Goal: Information Seeking & Learning: Check status

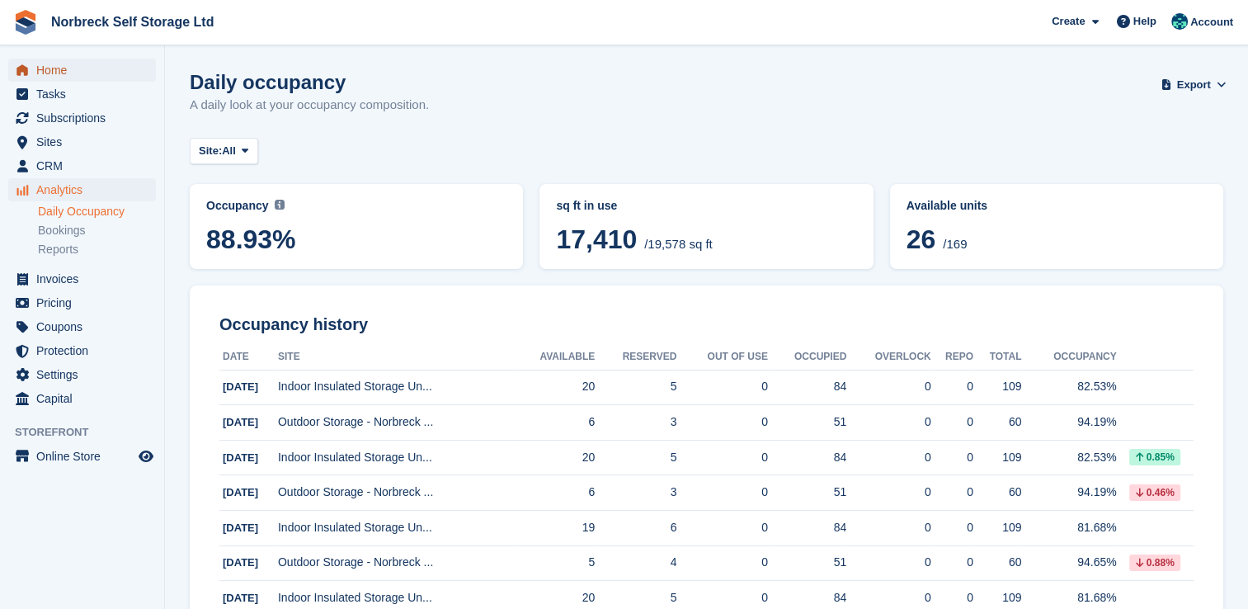
click at [46, 69] on span "Home" at bounding box center [85, 70] width 99 height 23
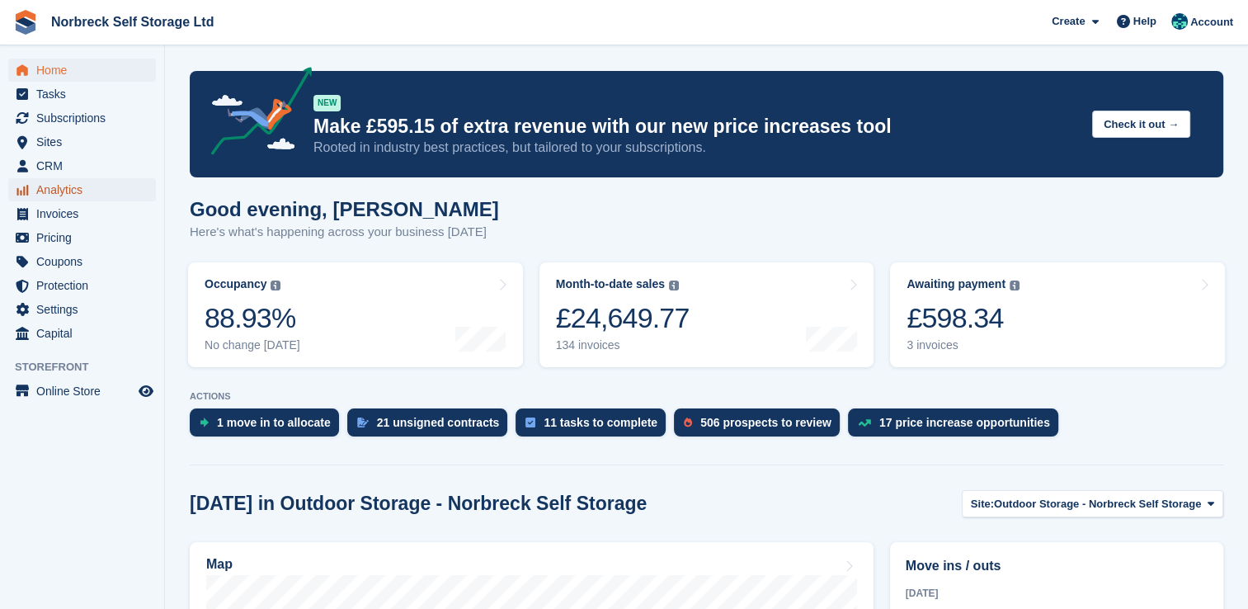
click at [68, 193] on span "Analytics" at bounding box center [85, 189] width 99 height 23
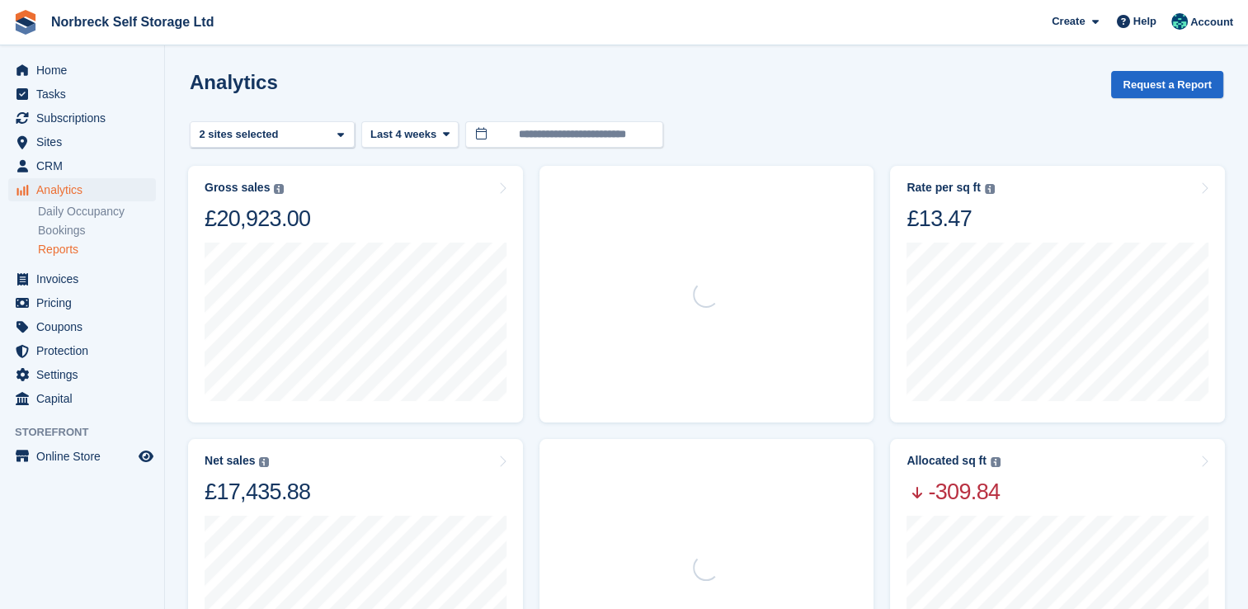
click at [72, 252] on link "Reports" at bounding box center [97, 250] width 118 height 16
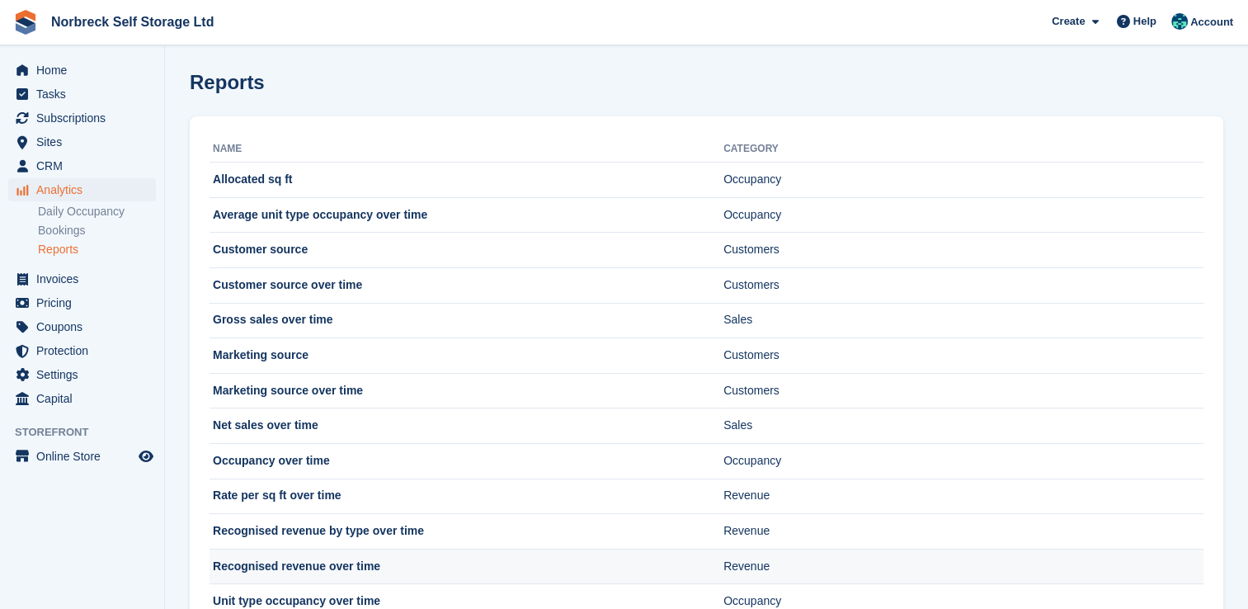
click at [394, 564] on td "Recognised revenue over time" at bounding box center [467, 566] width 514 height 35
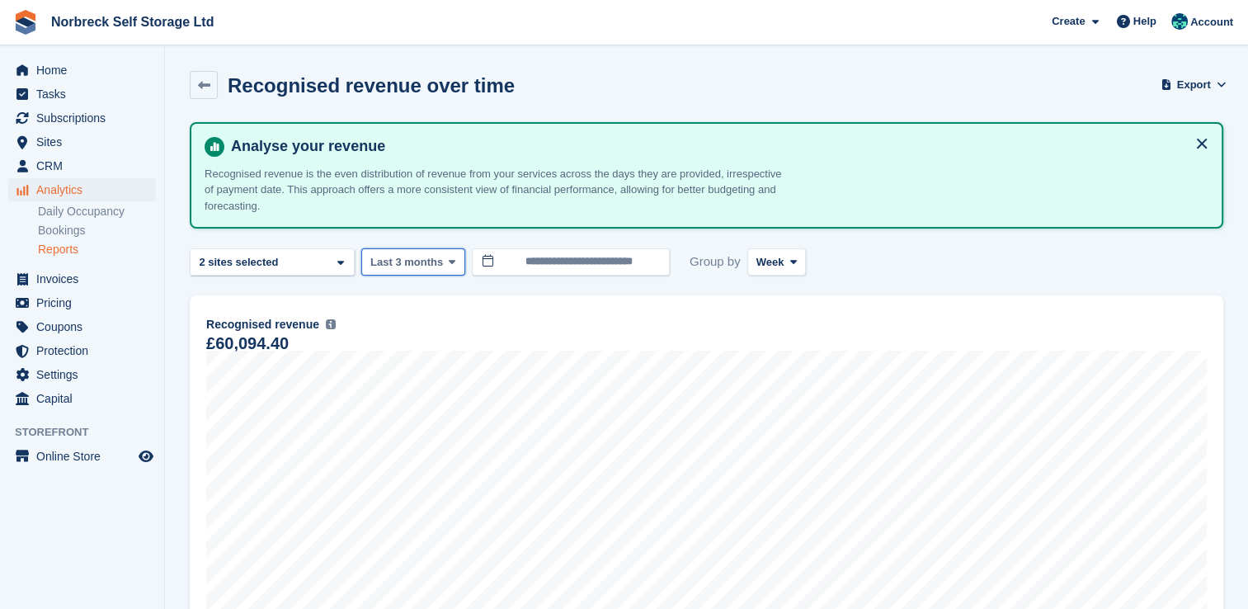
click at [452, 256] on span at bounding box center [452, 261] width 13 height 13
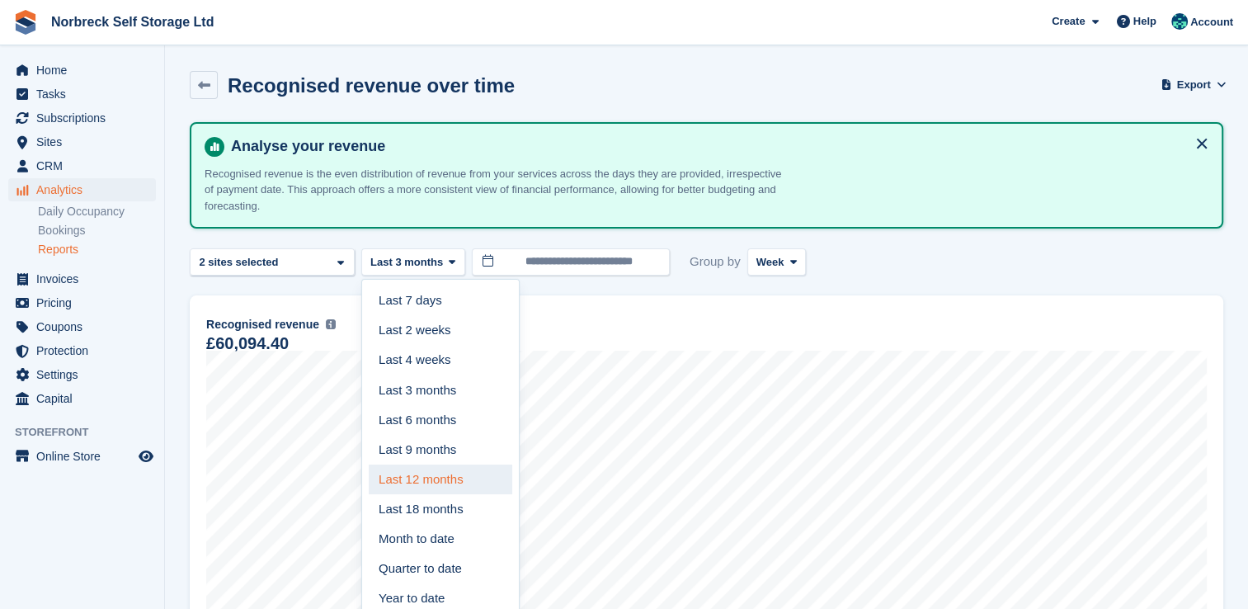
click at [442, 481] on link "Last 12 months" at bounding box center [441, 480] width 144 height 30
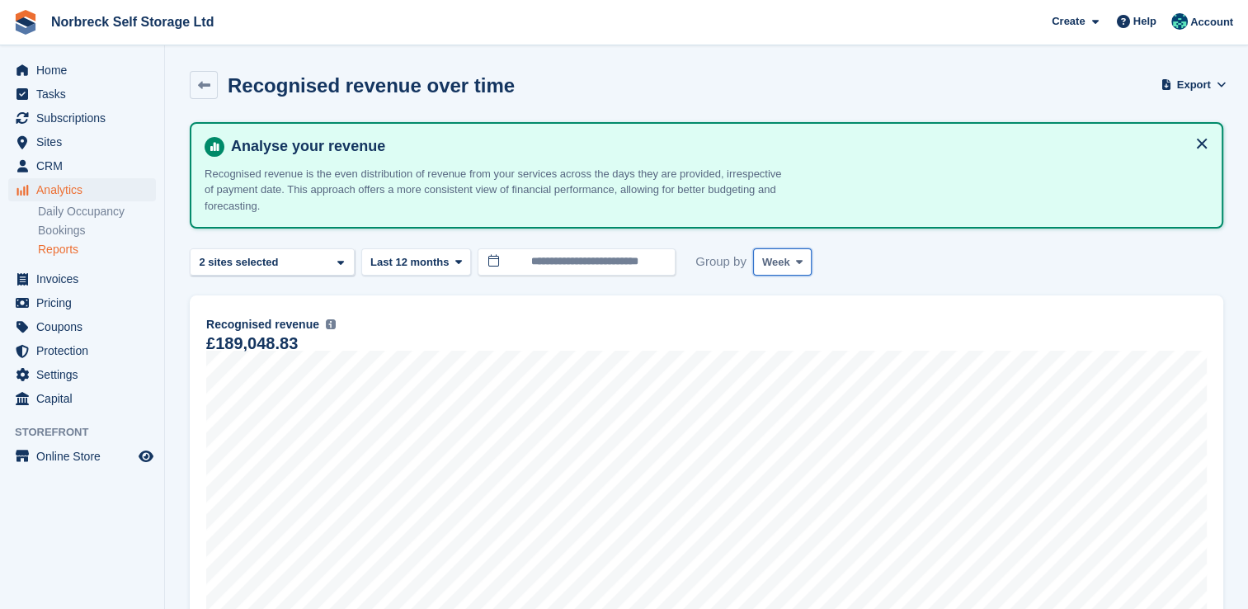
click at [779, 262] on span "Week" at bounding box center [776, 262] width 28 height 17
click at [766, 356] on link "Month" at bounding box center [833, 361] width 144 height 30
